Goal: Task Accomplishment & Management: Manage account settings

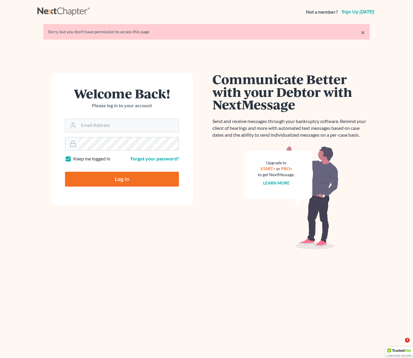
type input "dsolis@bell-law.net"
click at [114, 179] on input "Log In" at bounding box center [122, 179] width 114 height 15
type input "Thinking..."
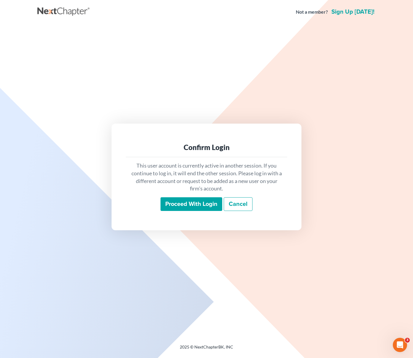
click at [205, 206] on input "Proceed with login" at bounding box center [192, 204] width 62 height 14
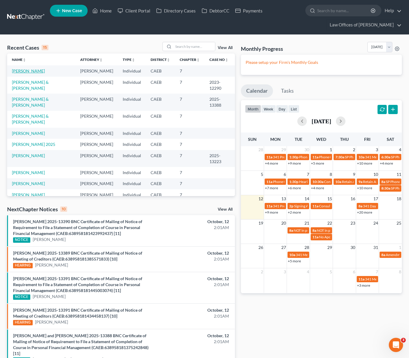
click at [34, 72] on link "[PERSON_NAME]" at bounding box center [28, 70] width 33 height 5
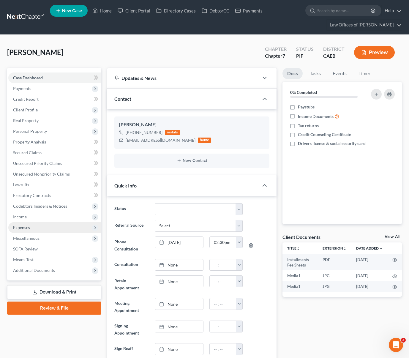
scroll to position [3641, 0]
click at [42, 112] on span "Client Profile" at bounding box center [54, 109] width 93 height 11
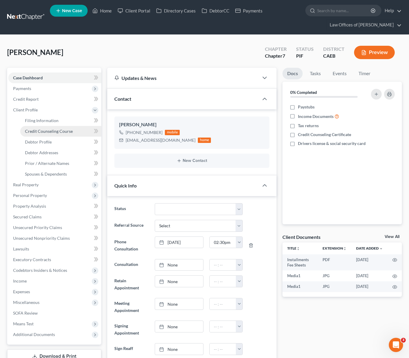
click at [65, 134] on link "Credit Counseling Course" at bounding box center [60, 131] width 81 height 11
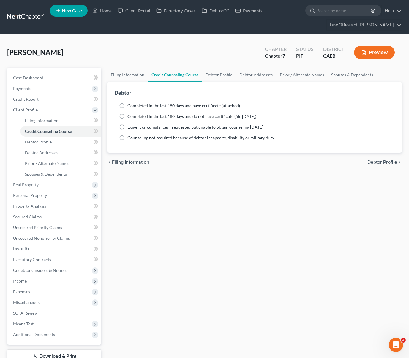
click at [127, 106] on label "Completed in the last 180 days and have certificate (attached)" at bounding box center [183, 106] width 112 height 6
click at [130, 106] on input "Completed in the last 180 days and have certificate (attached)" at bounding box center [132, 105] width 4 height 4
radio input "true"
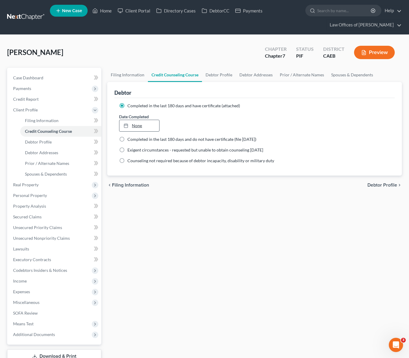
type input "[DATE]"
click at [137, 124] on link "None" at bounding box center [138, 125] width 39 height 11
click at [24, 281] on span "Income" at bounding box center [20, 280] width 14 height 5
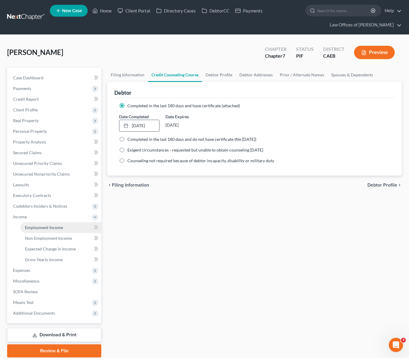
click at [60, 228] on span "Employment Income" at bounding box center [44, 227] width 38 height 5
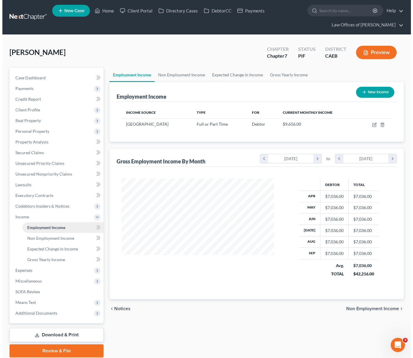
scroll to position [106, 165]
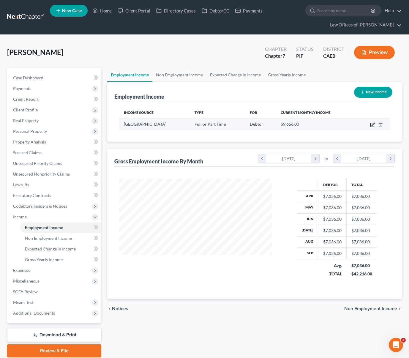
click at [371, 123] on icon "button" at bounding box center [372, 124] width 5 height 5
select select "0"
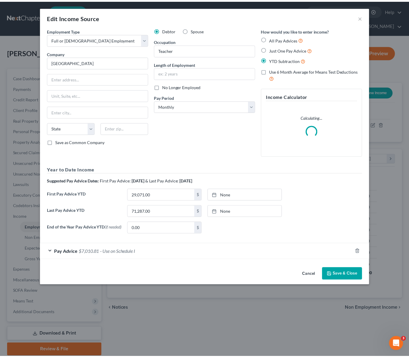
scroll to position [106, 166]
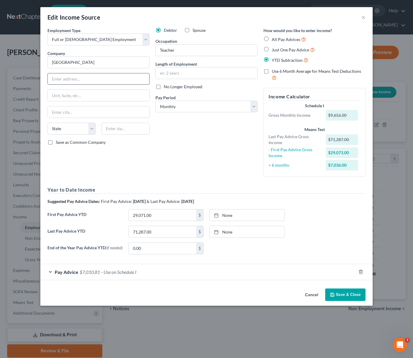
click at [55, 80] on input "text" at bounding box center [98, 78] width 101 height 11
type input "700 S, Mt. [GEOGRAPHIC_DATA]."
type input "93307"
type input "[GEOGRAPHIC_DATA]"
select select "4"
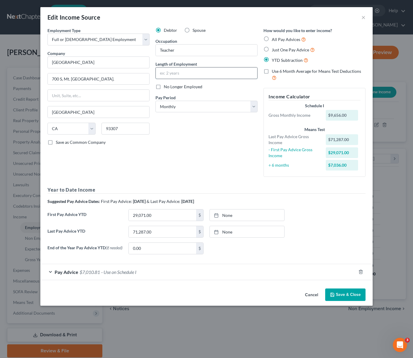
click at [167, 74] on input "text" at bounding box center [206, 72] width 101 height 11
type input "7"
type input "10 Years"
click at [339, 293] on button "Save & Close" at bounding box center [345, 294] width 40 height 12
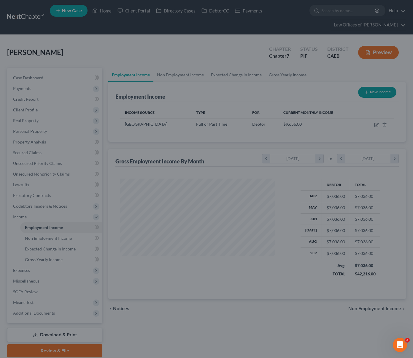
scroll to position [296670, 296612]
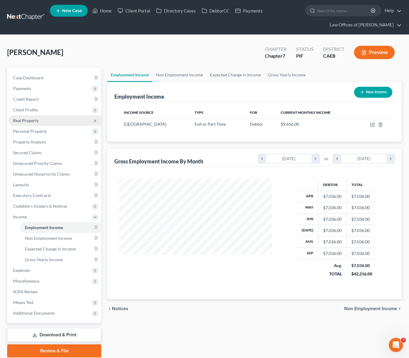
click at [43, 122] on span "Real Property" at bounding box center [54, 120] width 93 height 11
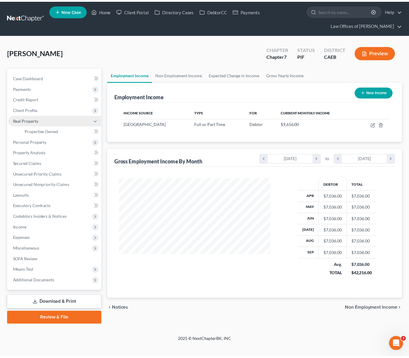
scroll to position [106, 166]
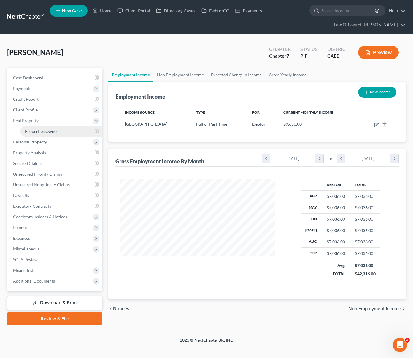
click at [45, 131] on span "Properties Owned" at bounding box center [42, 131] width 34 height 5
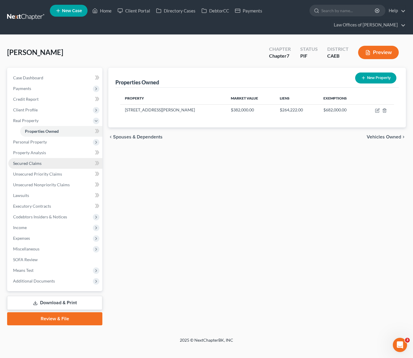
click at [38, 165] on span "Secured Claims" at bounding box center [27, 163] width 28 height 5
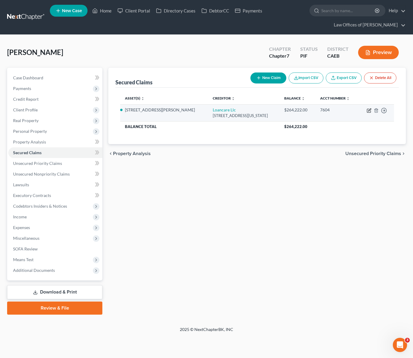
click at [368, 110] on icon "button" at bounding box center [369, 109] width 3 height 3
select select "48"
select select "2"
select select "0"
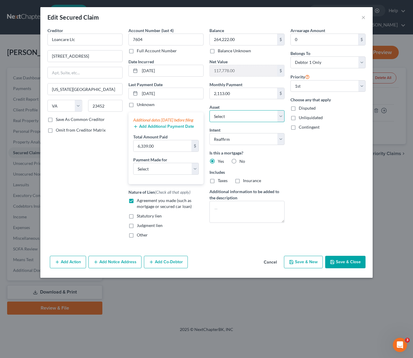
click at [281, 114] on select "Select Other Multiple Assets 2013 Hyndai Santa Fe - $7775.0 Safe 1 Credit Union…" at bounding box center [247, 116] width 75 height 12
click at [210, 110] on select "Select Other Multiple Assets 2013 Hyndai Santa Fe - $7775.0 Safe 1 Credit Union…" at bounding box center [247, 116] width 75 height 12
click at [353, 268] on button "Save & Close" at bounding box center [345, 262] width 40 height 12
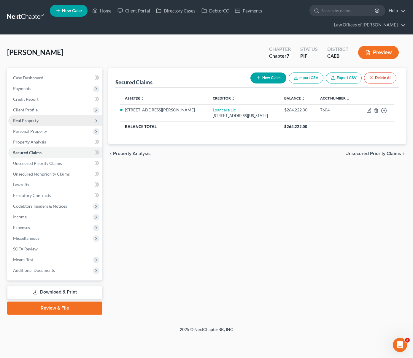
click at [56, 119] on span "Real Property" at bounding box center [55, 120] width 94 height 11
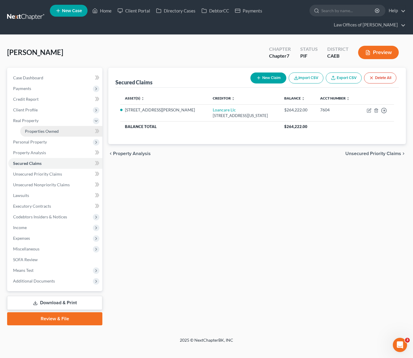
click at [57, 130] on span "Properties Owned" at bounding box center [42, 131] width 34 height 5
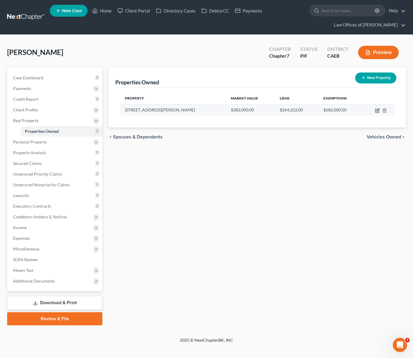
click at [378, 111] on icon "button" at bounding box center [377, 110] width 5 height 5
select select "4"
select select "0"
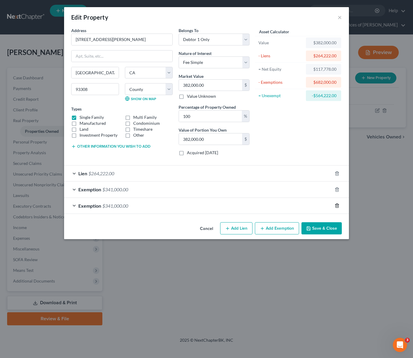
click at [339, 207] on icon "button" at bounding box center [337, 205] width 5 height 5
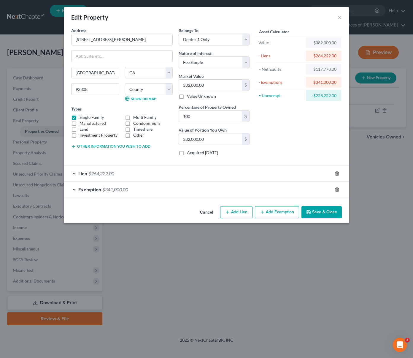
click at [334, 211] on button "Save & Close" at bounding box center [322, 212] width 40 height 12
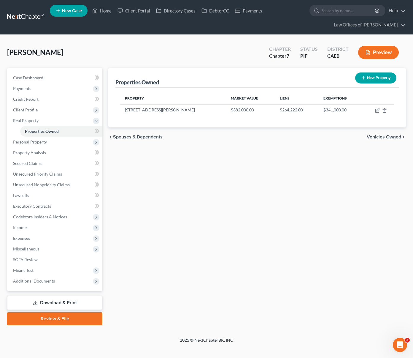
click at [86, 300] on link "Download & Print" at bounding box center [54, 303] width 95 height 14
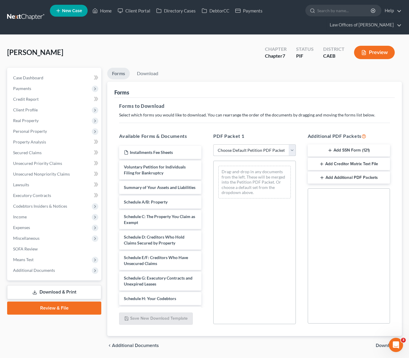
click at [291, 152] on select "Choose Default Petition PDF Packet Complete Bankruptcy Petition (all forms and …" at bounding box center [254, 150] width 82 height 12
select select "4"
click at [213, 144] on select "Choose Default Petition PDF Packet Complete Bankruptcy Petition (all forms and …" at bounding box center [254, 150] width 82 height 12
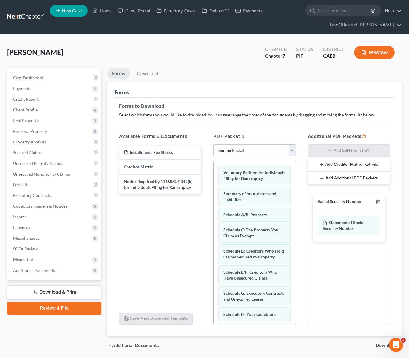
click at [381, 344] on span "Download" at bounding box center [385, 345] width 21 height 5
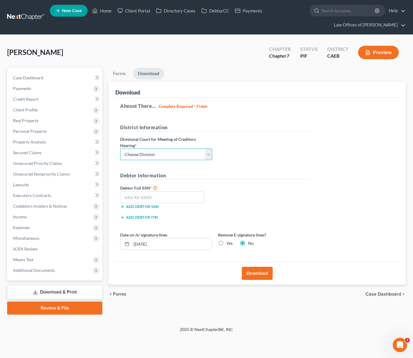
click at [209, 153] on select "Choose Division Fresno Modesto [GEOGRAPHIC_DATA]" at bounding box center [166, 154] width 92 height 12
select select "0"
click at [120, 148] on select "Choose Division Fresno Modesto [GEOGRAPHIC_DATA]" at bounding box center [166, 154] width 92 height 12
click at [170, 197] on input "text" at bounding box center [162, 197] width 84 height 12
type input "111-11-1111"
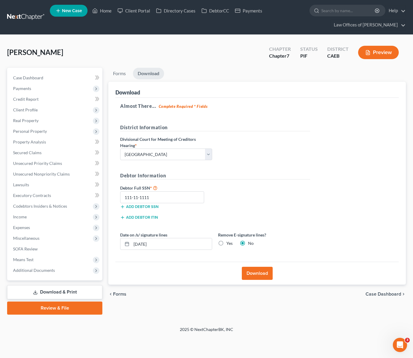
click at [258, 270] on button "Download" at bounding box center [257, 273] width 31 height 13
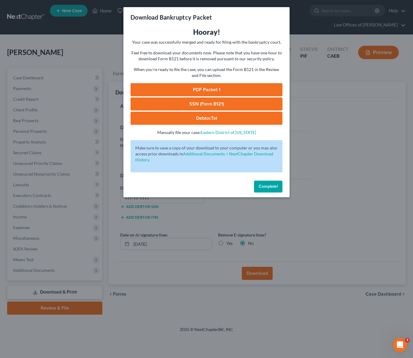
click at [221, 91] on link "PDF Packet 1" at bounding box center [207, 89] width 152 height 13
click at [264, 186] on span "Complete!" at bounding box center [268, 186] width 19 height 5
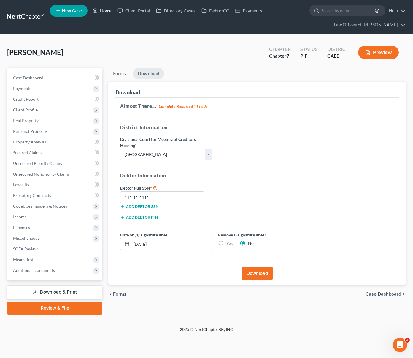
click at [108, 13] on link "Home" at bounding box center [101, 10] width 25 height 11
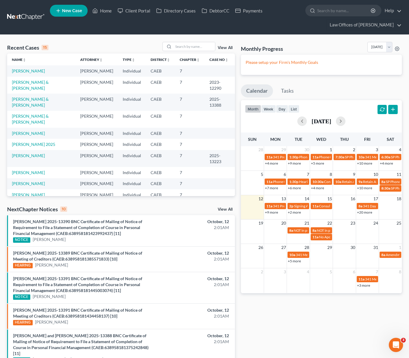
click at [271, 212] on link "+9 more" at bounding box center [271, 212] width 13 height 4
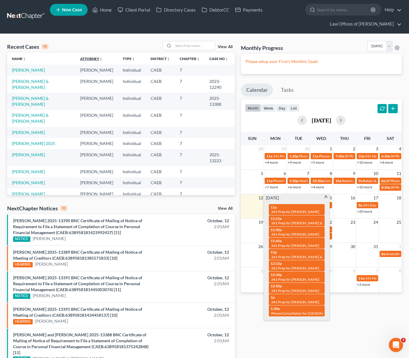
scroll to position [1, 0]
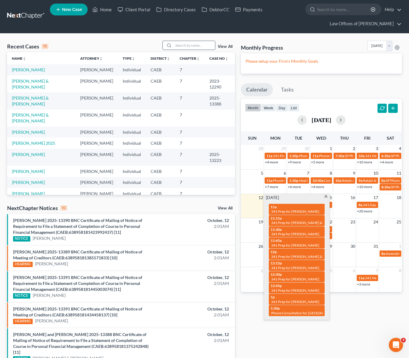
click at [188, 48] on input "search" at bounding box center [194, 45] width 42 height 9
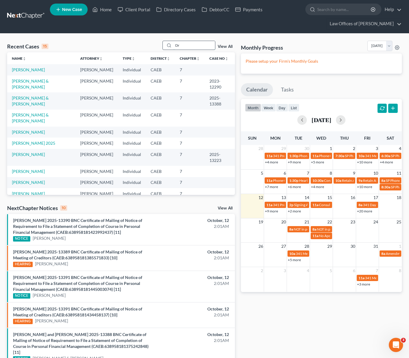
type input "D"
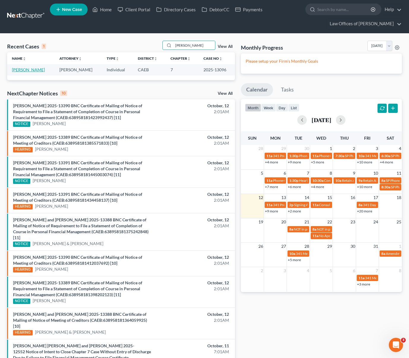
type input "[PERSON_NAME]"
click at [22, 68] on link "[PERSON_NAME]" at bounding box center [28, 69] width 33 height 5
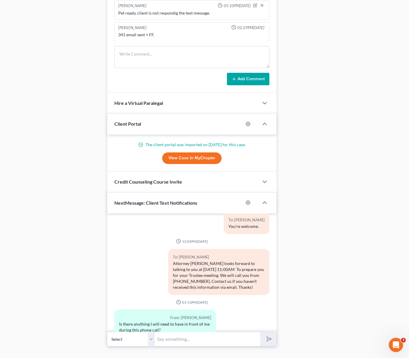
scroll to position [498, 0]
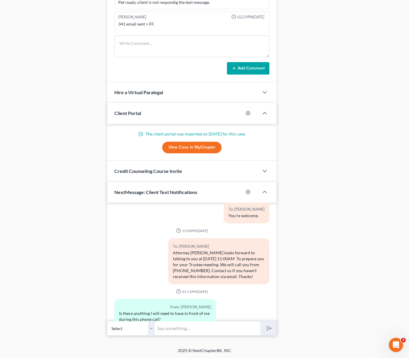
click at [165, 329] on input "text" at bounding box center [207, 328] width 105 height 15
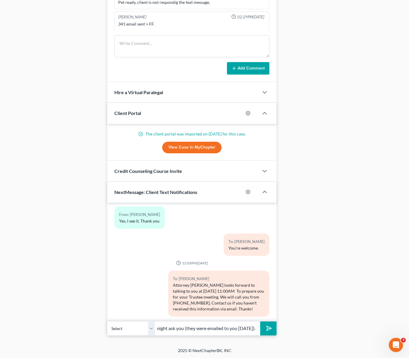
scroll to position [2472, 0]
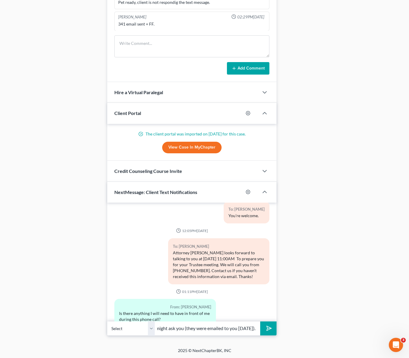
type input "Hi. Not necessarily but you can look at the list of questions that the trustee …"
click at [260, 321] on button "submit" at bounding box center [268, 328] width 16 height 14
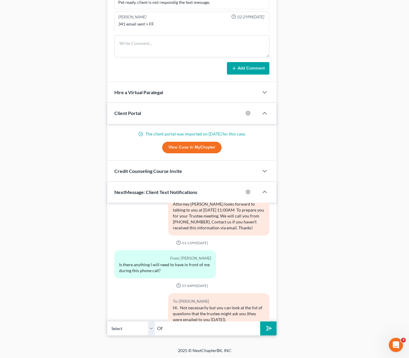
type input "O"
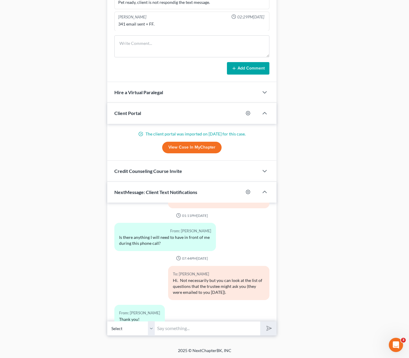
click at [184, 325] on input "text" at bounding box center [207, 328] width 105 height 15
type input "Sure"
click at [260, 321] on button "submit" at bounding box center [268, 328] width 16 height 14
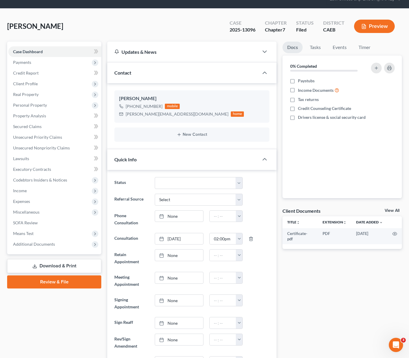
scroll to position [0, 0]
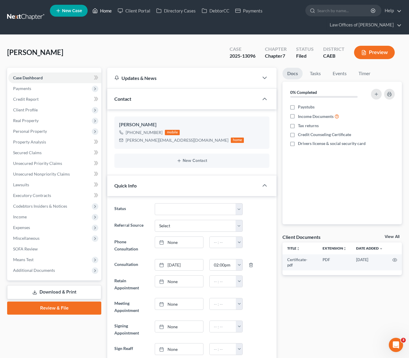
click at [102, 10] on link "Home" at bounding box center [101, 10] width 25 height 11
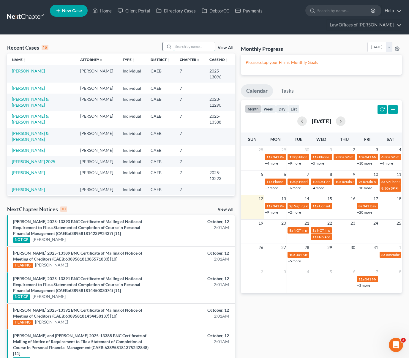
click at [188, 49] on input "search" at bounding box center [194, 46] width 42 height 9
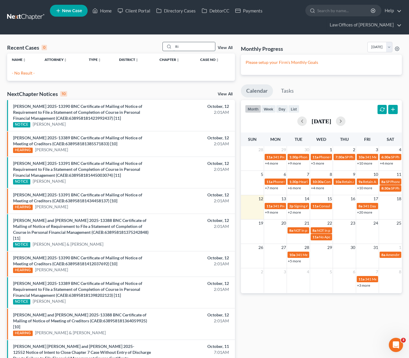
type input "R"
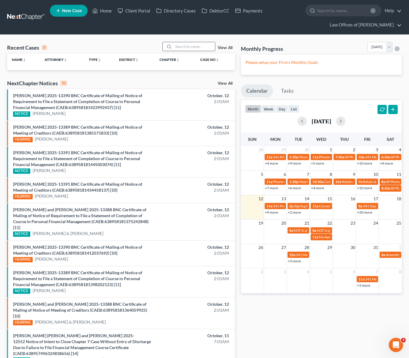
type input "R"
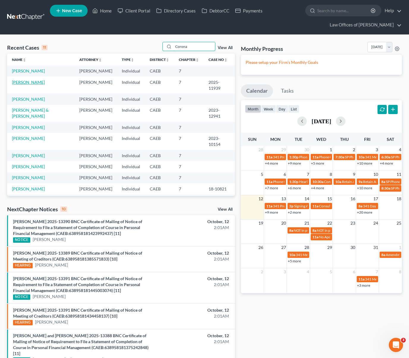
type input "Corona"
click at [28, 82] on link "[PERSON_NAME]" at bounding box center [28, 82] width 33 height 5
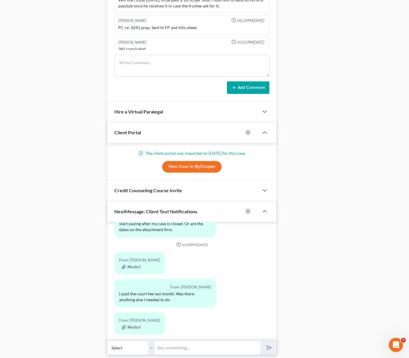
scroll to position [498, 0]
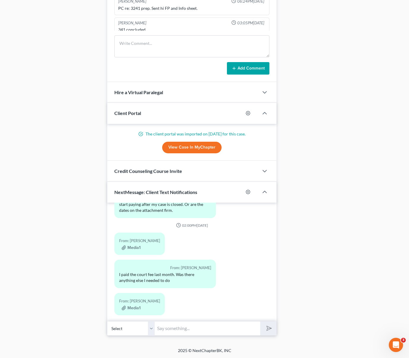
click at [174, 330] on input "text" at bounding box center [207, 328] width 105 height 15
type input "Hi. Nothing else is needed. Please save the order of discharge for your records…"
click at [260, 321] on button "submit" at bounding box center [268, 328] width 16 height 14
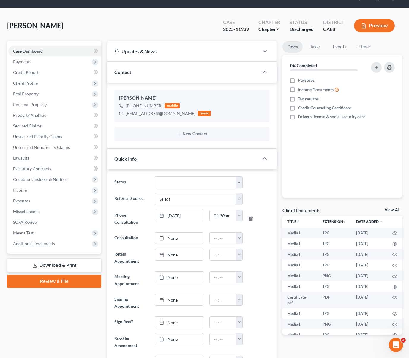
scroll to position [0, 0]
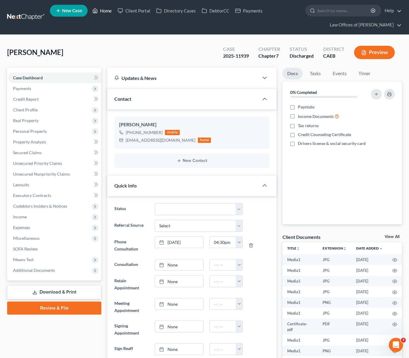
click at [104, 11] on link "Home" at bounding box center [101, 10] width 25 height 11
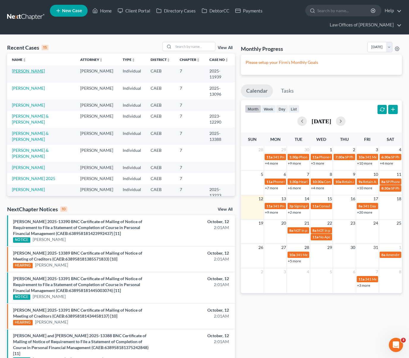
click at [20, 72] on link "[PERSON_NAME]" at bounding box center [28, 70] width 33 height 5
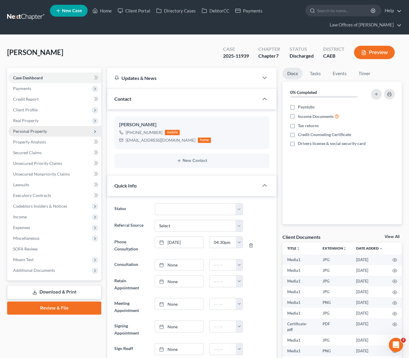
scroll to position [6663, 0]
click at [105, 12] on link "Home" at bounding box center [101, 10] width 25 height 11
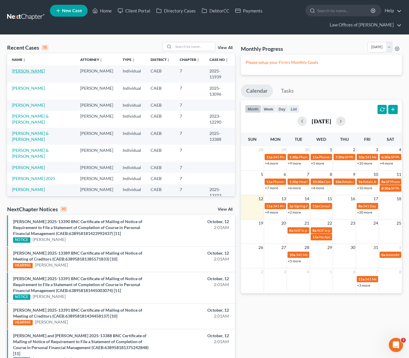
click at [36, 73] on link "[PERSON_NAME]" at bounding box center [28, 70] width 33 height 5
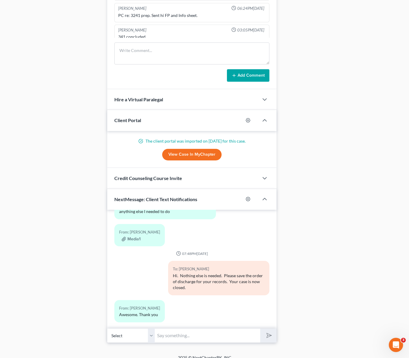
scroll to position [498, 0]
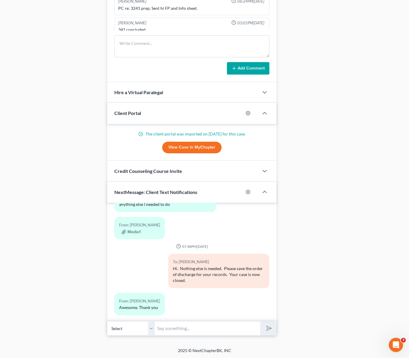
click at [182, 333] on input "text" at bounding box center [207, 328] width 105 height 15
type input "Y"
type input "Sure."
click at [260, 321] on button "submit" at bounding box center [268, 328] width 16 height 14
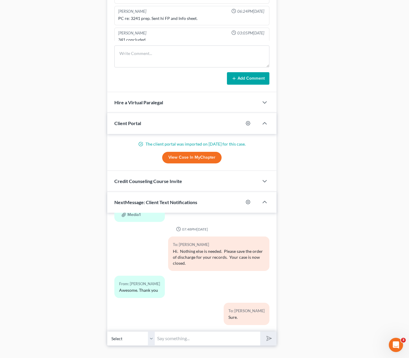
scroll to position [479, 0]
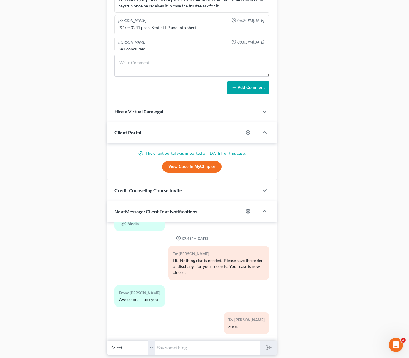
click at [179, 328] on div "To: [PERSON_NAME] Sure." at bounding box center [218, 325] width 107 height 27
click at [175, 336] on div "12:05PM[DATE] To: [PERSON_NAME] Law Office of [PERSON_NAME] looks forward to ta…" at bounding box center [191, 281] width 169 height 119
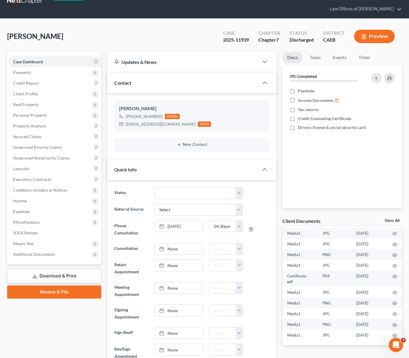
scroll to position [0, 0]
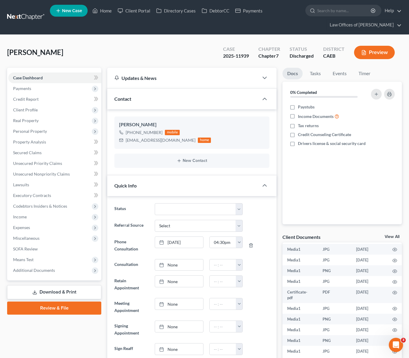
click at [90, 30] on ul "New Case Home Client Portal Directory Cases DebtorCC Payments - No Result - See…" at bounding box center [226, 17] width 352 height 28
click at [100, 11] on link "Home" at bounding box center [101, 10] width 25 height 11
